Goal: Task Accomplishment & Management: Use online tool/utility

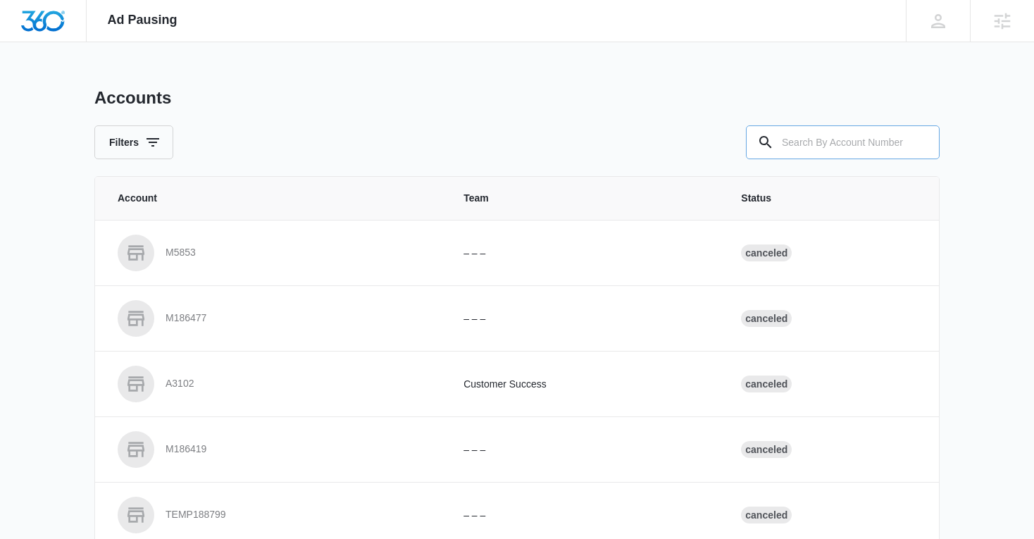
click at [835, 137] on input "text" at bounding box center [843, 142] width 194 height 34
type input "M186191"
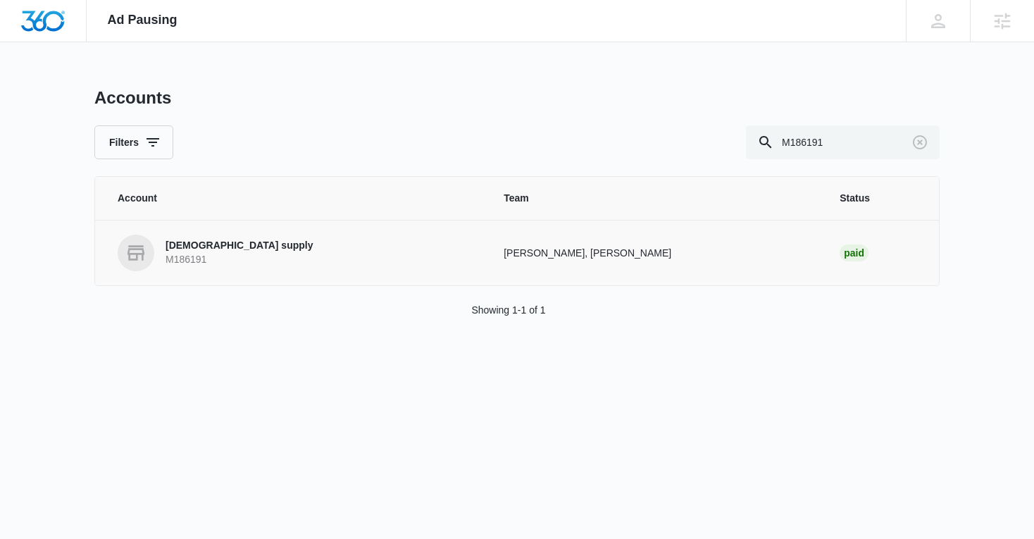
click at [225, 242] on p "Trinity Church supply" at bounding box center [239, 246] width 147 height 14
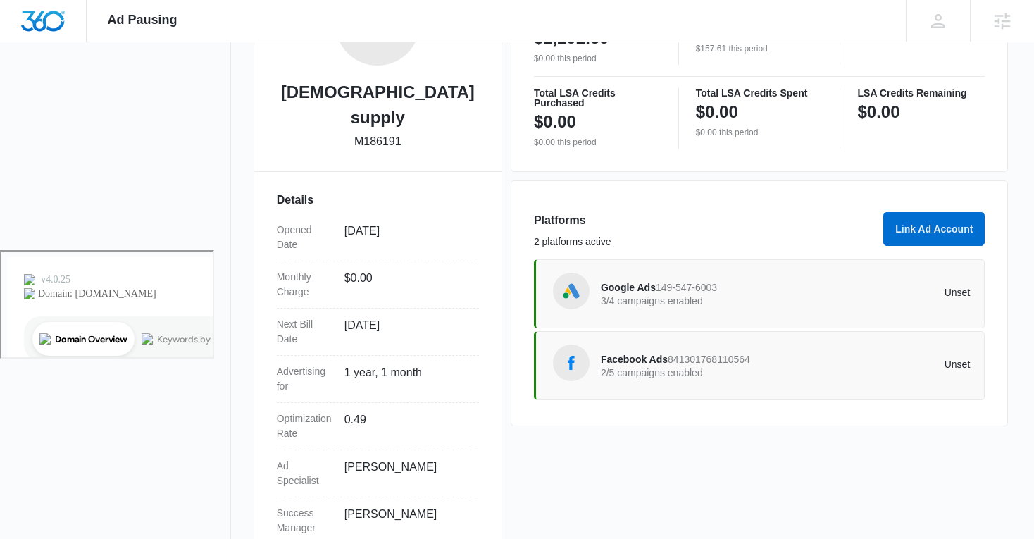
scroll to position [309, 0]
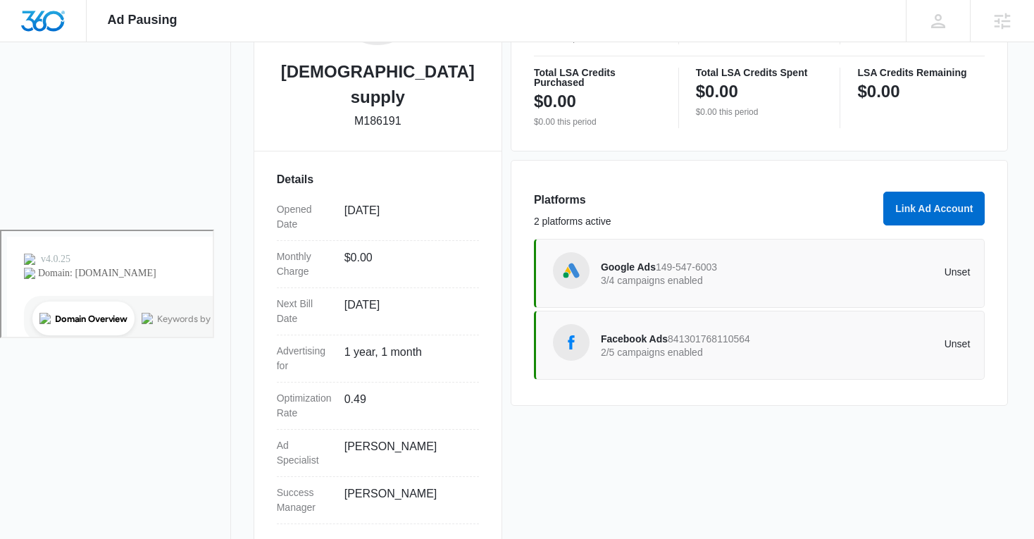
click at [645, 353] on p "2/5 campaigns enabled" at bounding box center [693, 352] width 185 height 10
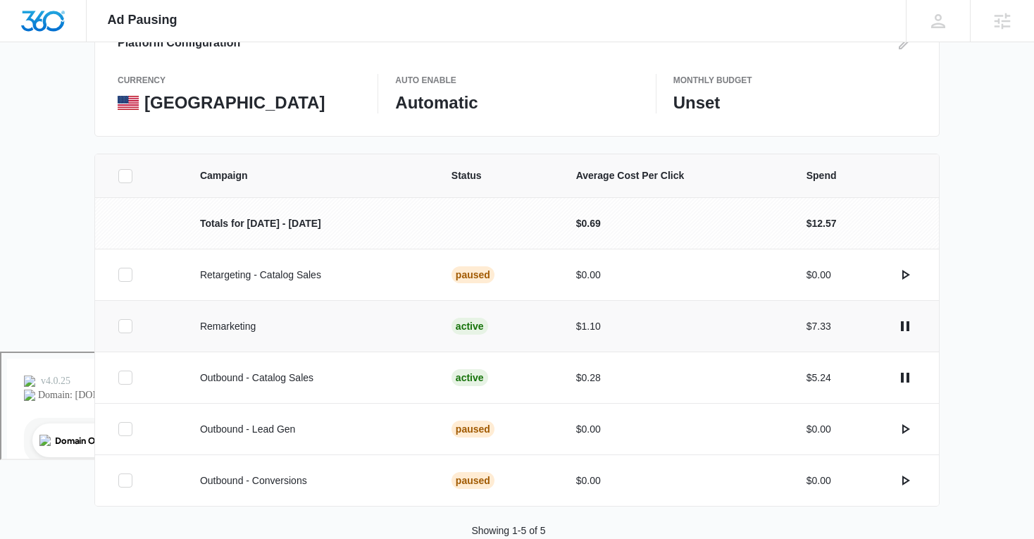
scroll to position [192, 0]
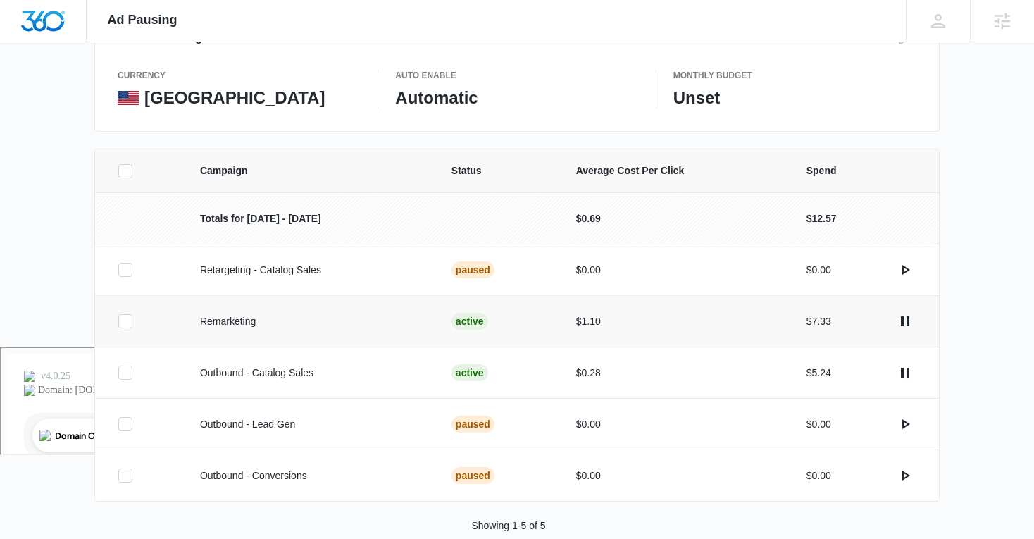
click at [121, 316] on icon at bounding box center [125, 321] width 13 height 13
click at [118, 321] on input "checkbox" at bounding box center [118, 321] width 1 height 1
click at [119, 332] on td at bounding box center [139, 320] width 88 height 51
click at [129, 318] on icon at bounding box center [125, 321] width 13 height 13
click at [118, 321] on input "checkbox" at bounding box center [118, 321] width 1 height 1
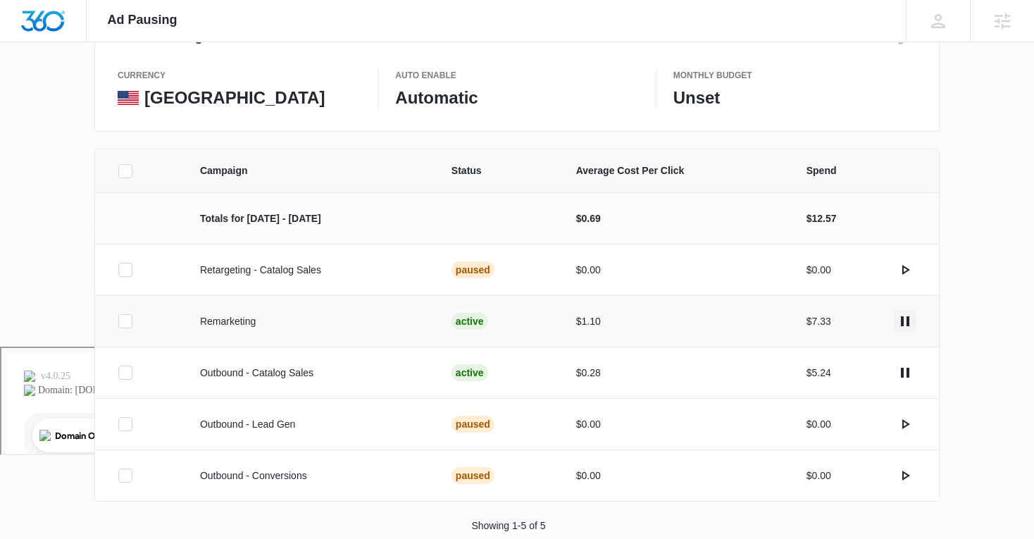
click at [902, 326] on icon "actions.pause" at bounding box center [905, 321] width 17 height 17
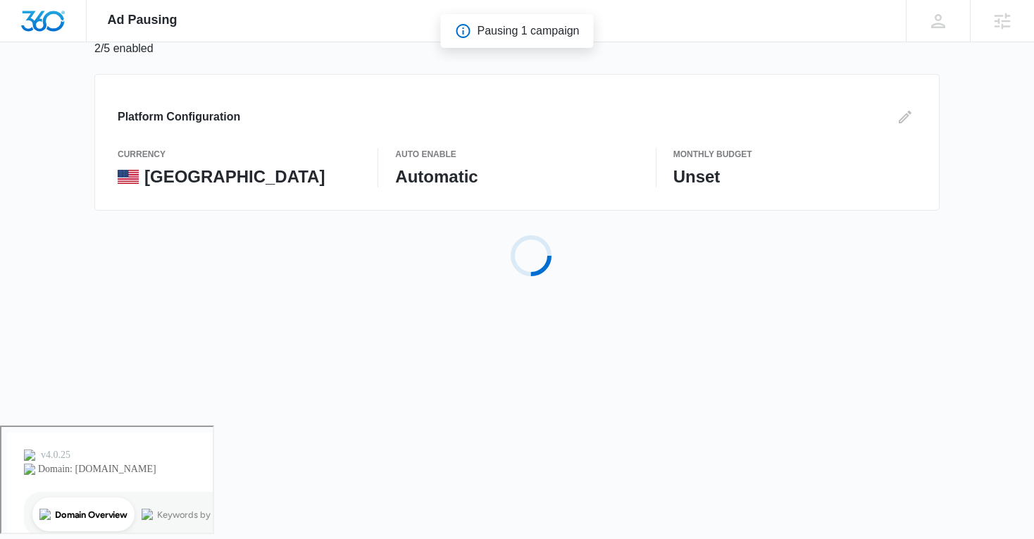
scroll to position [0, 0]
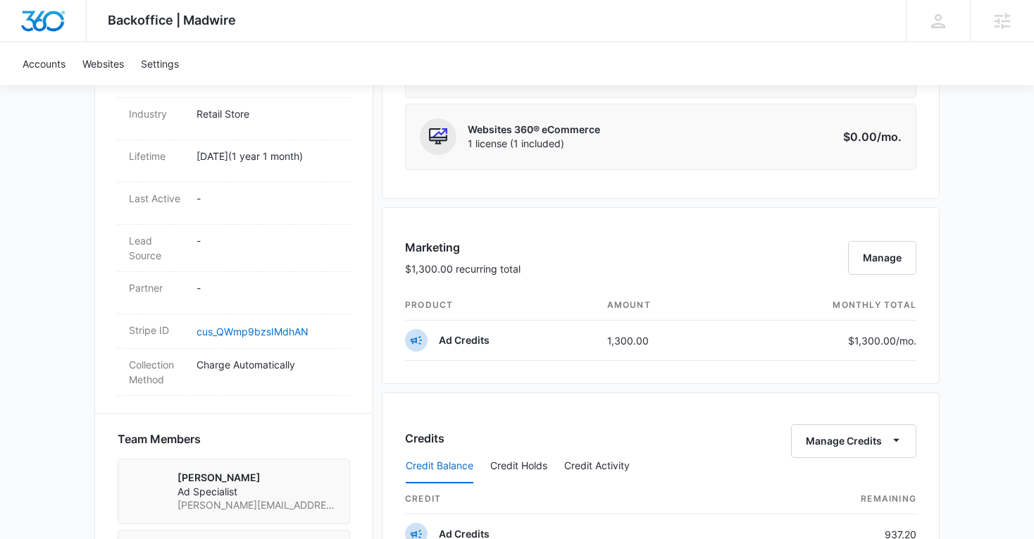
scroll to position [805, 0]
